Goal: Check status: Check status

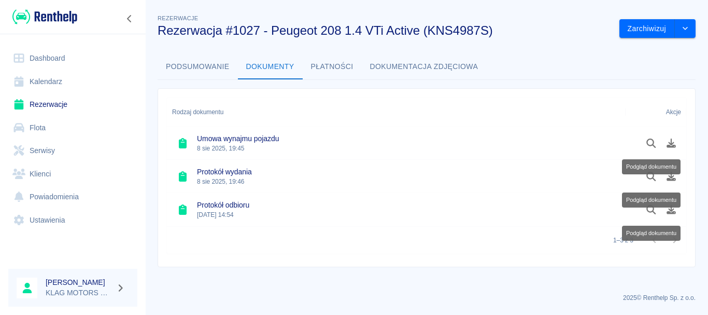
click at [196, 78] on button "Podsumowanie" at bounding box center [198, 66] width 80 height 25
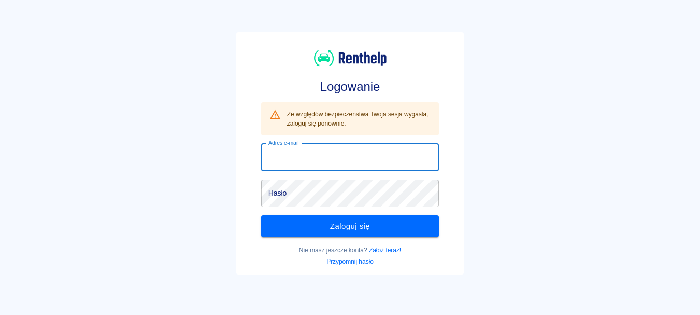
click at [292, 149] on input "Adres e-mail" at bounding box center [350, 157] width 178 height 27
type input "[PERSON_NAME][EMAIL_ADDRESS][DOMAIN_NAME]"
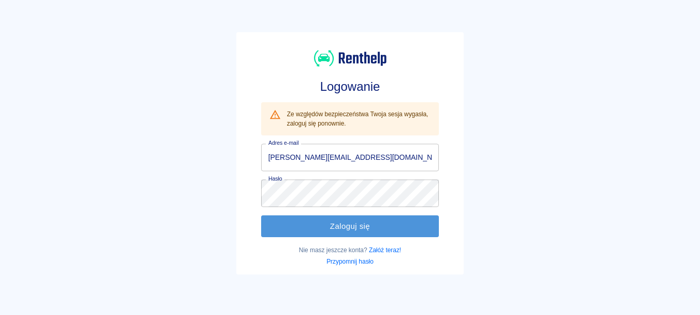
click at [332, 221] on button "Zaloguj się" at bounding box center [350, 226] width 178 height 22
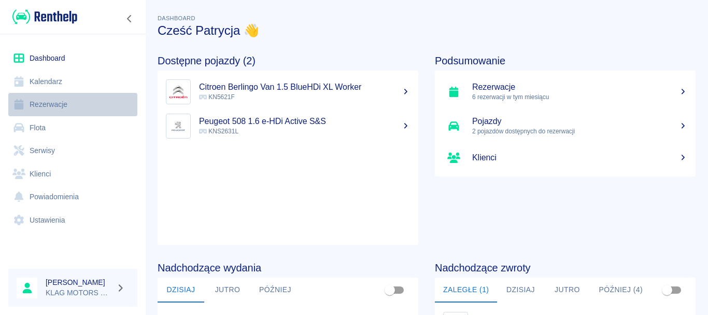
click at [64, 106] on link "Rezerwacje" at bounding box center [72, 104] width 129 height 23
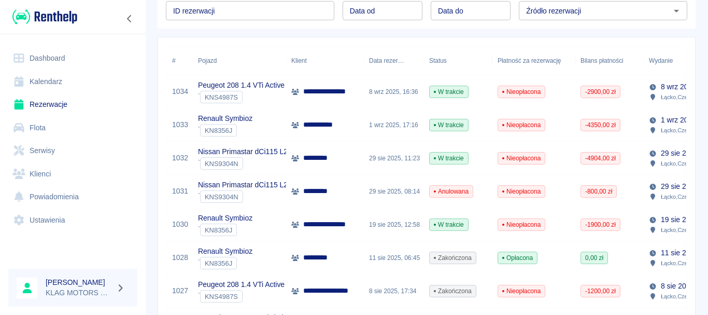
scroll to position [155, 0]
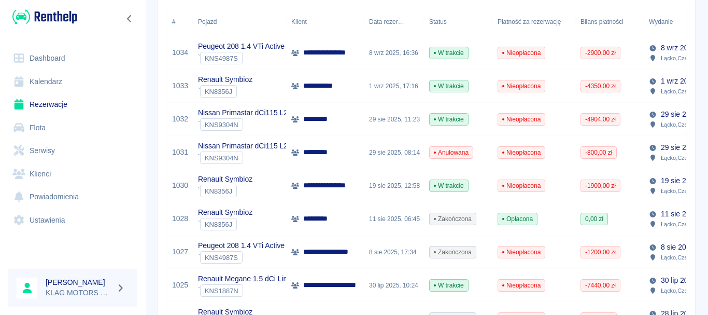
click at [272, 255] on div "` KNS4987S" at bounding box center [241, 257] width 87 height 12
